Goal: Check status: Check status

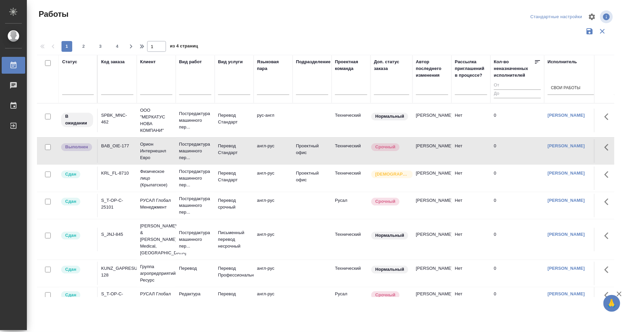
click at [104, 115] on div "SPBK_MNC-462" at bounding box center [117, 118] width 32 height 13
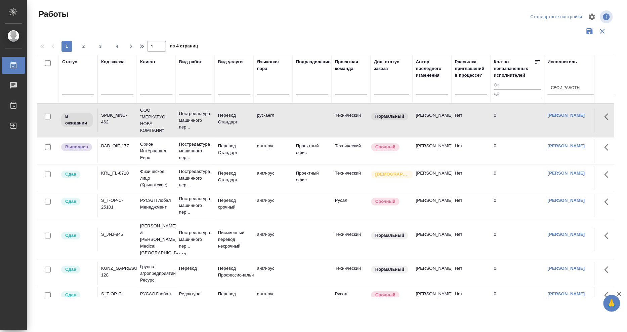
click at [104, 115] on div "SPBK_MNC-462" at bounding box center [117, 118] width 32 height 13
click at [103, 115] on div "SPBK_MNC-462" at bounding box center [117, 118] width 32 height 13
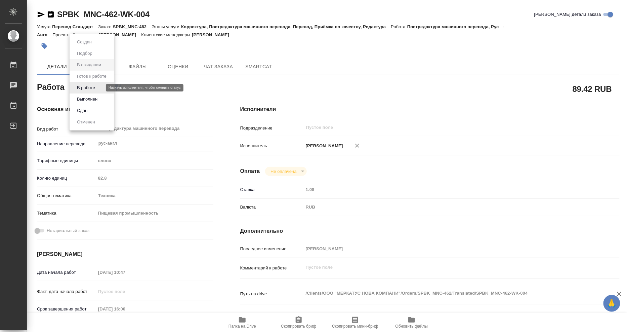
click at [93, 85] on body "🙏 .cls-1 fill:#fff; AWATERA Mangul Anna Работы Чаты График Выйти SPBK_MNC-462-W…" at bounding box center [313, 166] width 627 height 332
click at [88, 96] on button "Выполнен" at bounding box center [87, 98] width 25 height 7
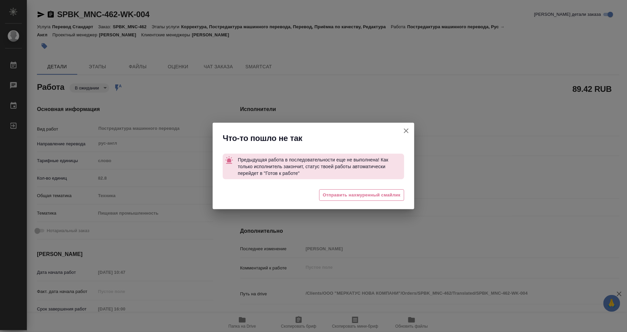
type textarea "x"
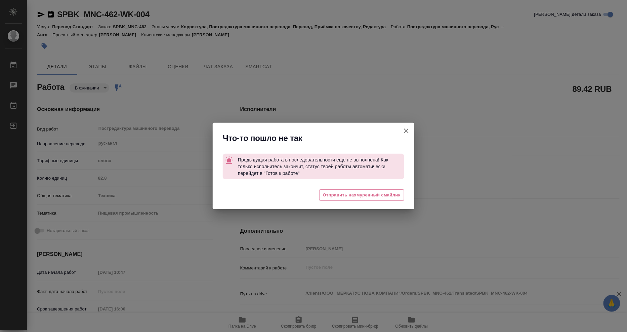
type textarea "x"
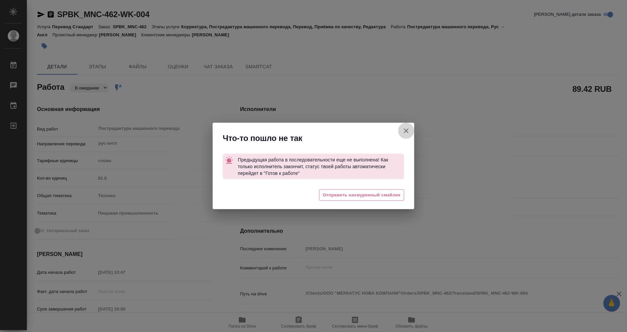
drag, startPoint x: 406, startPoint y: 127, endPoint x: 395, endPoint y: 126, distance: 10.5
click at [405, 127] on icon "button" at bounding box center [406, 131] width 8 height 8
type textarea "x"
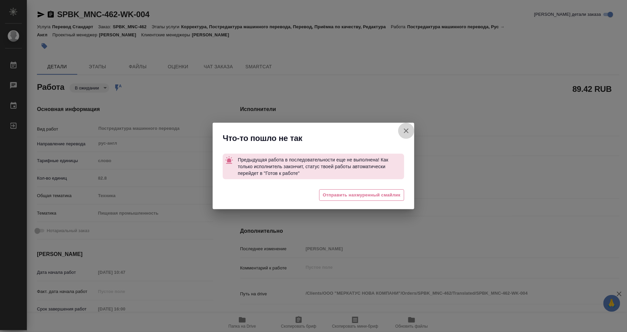
type textarea "x"
